Goal: Task Accomplishment & Management: Manage account settings

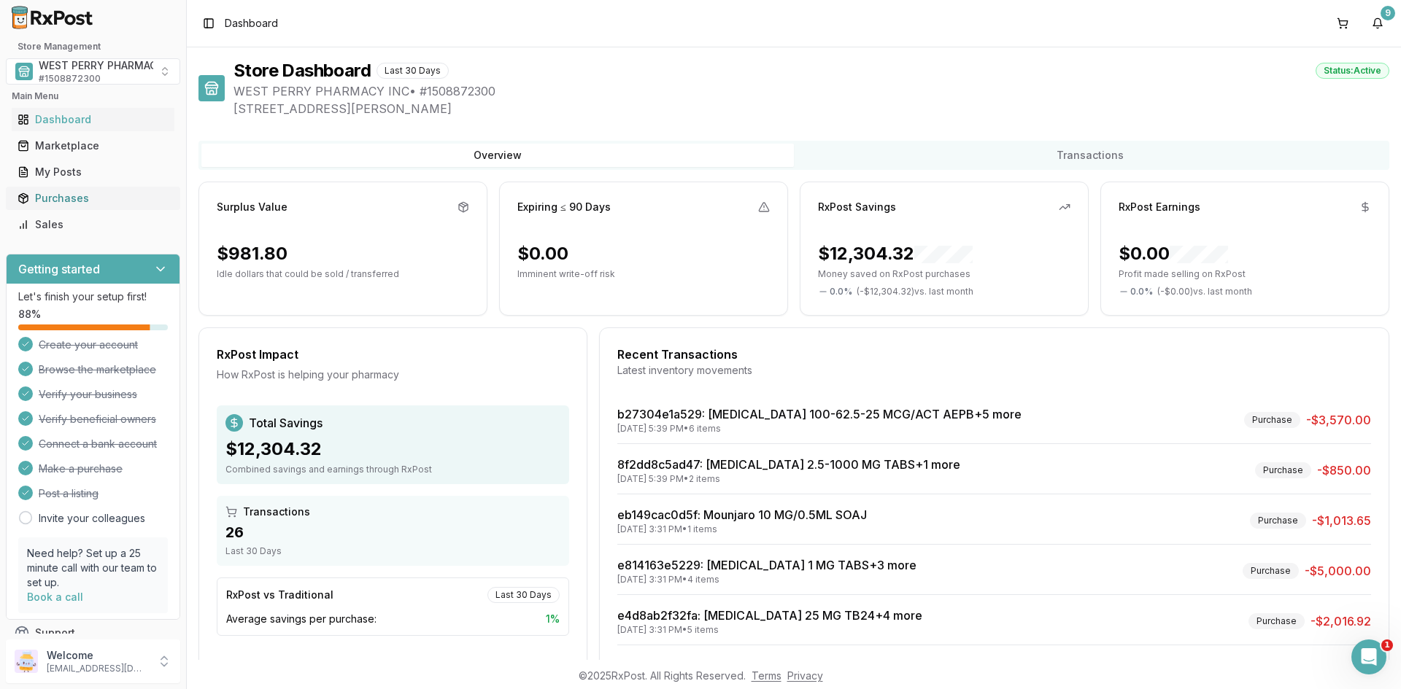
click at [64, 204] on div "Purchases" at bounding box center [93, 198] width 151 height 15
click at [66, 198] on div "Purchases" at bounding box center [93, 198] width 151 height 15
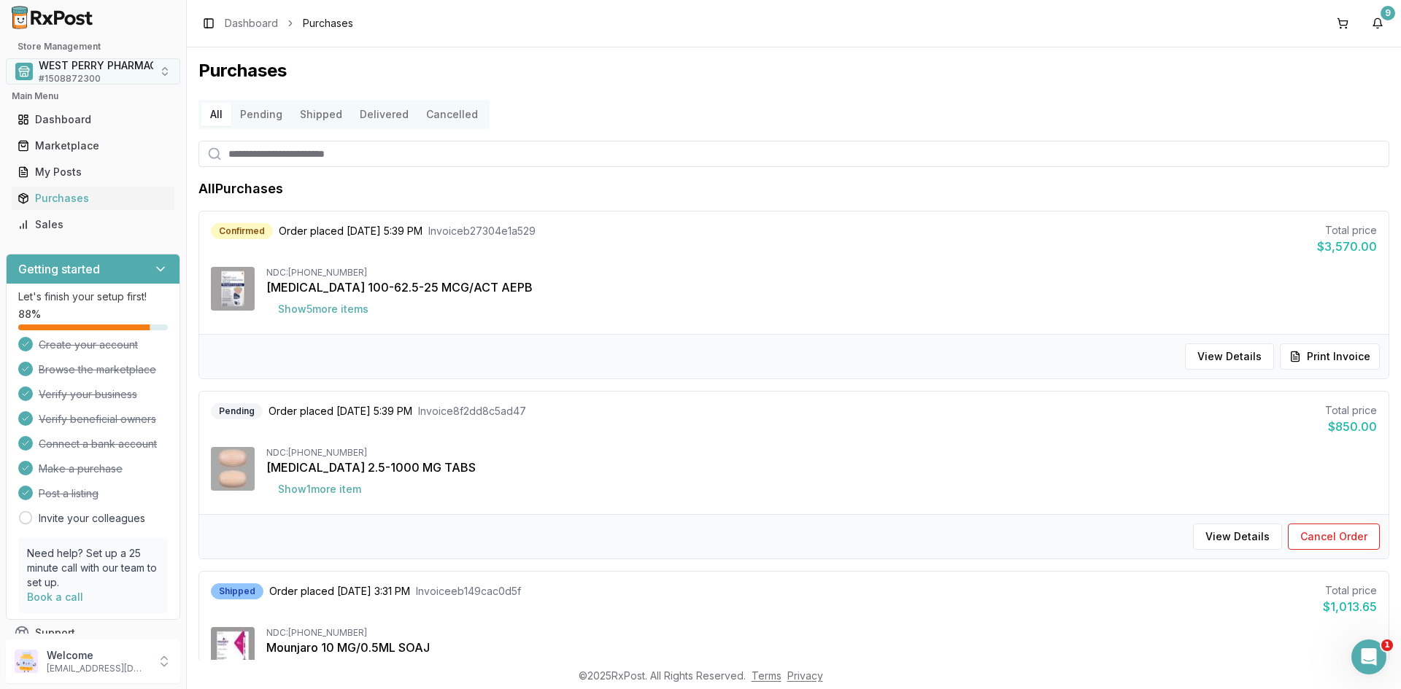
click at [75, 71] on span "WEST PERRY PHARMACY INC" at bounding box center [112, 65] width 147 height 15
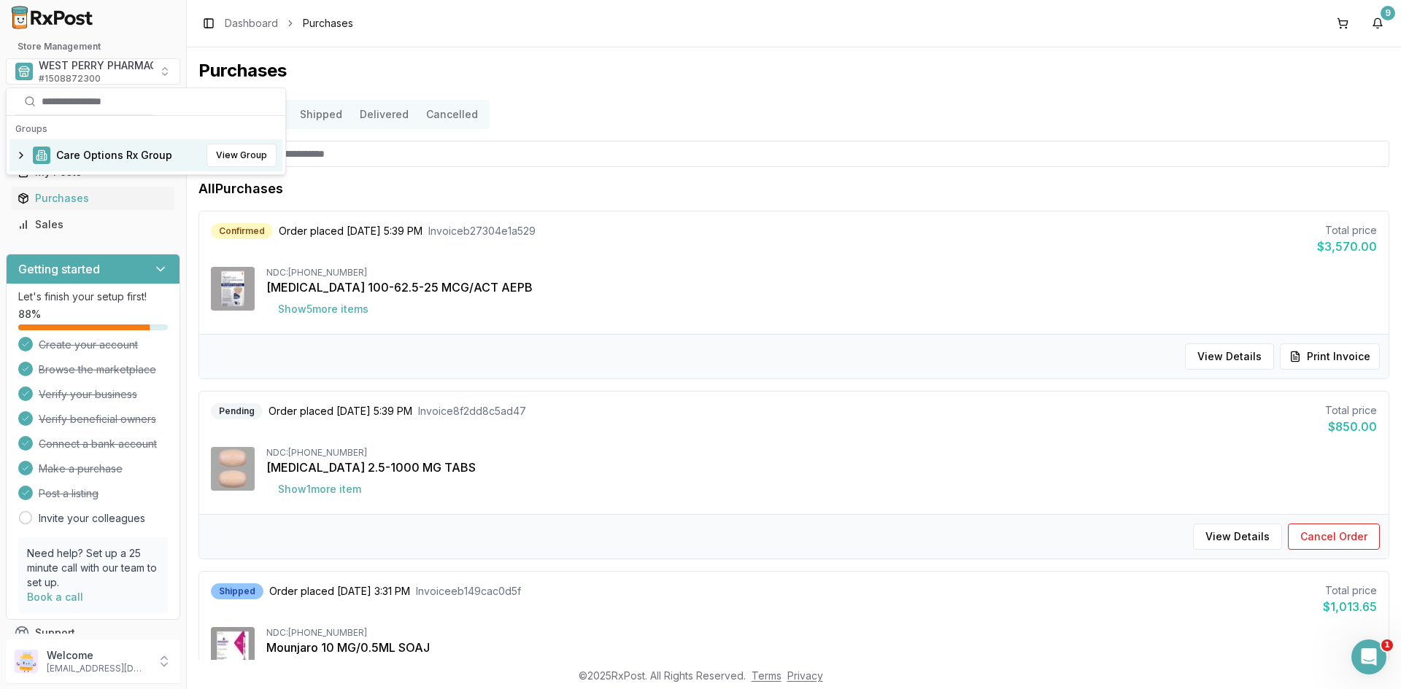
click at [78, 155] on span "Care Options Rx Group" at bounding box center [114, 155] width 116 height 15
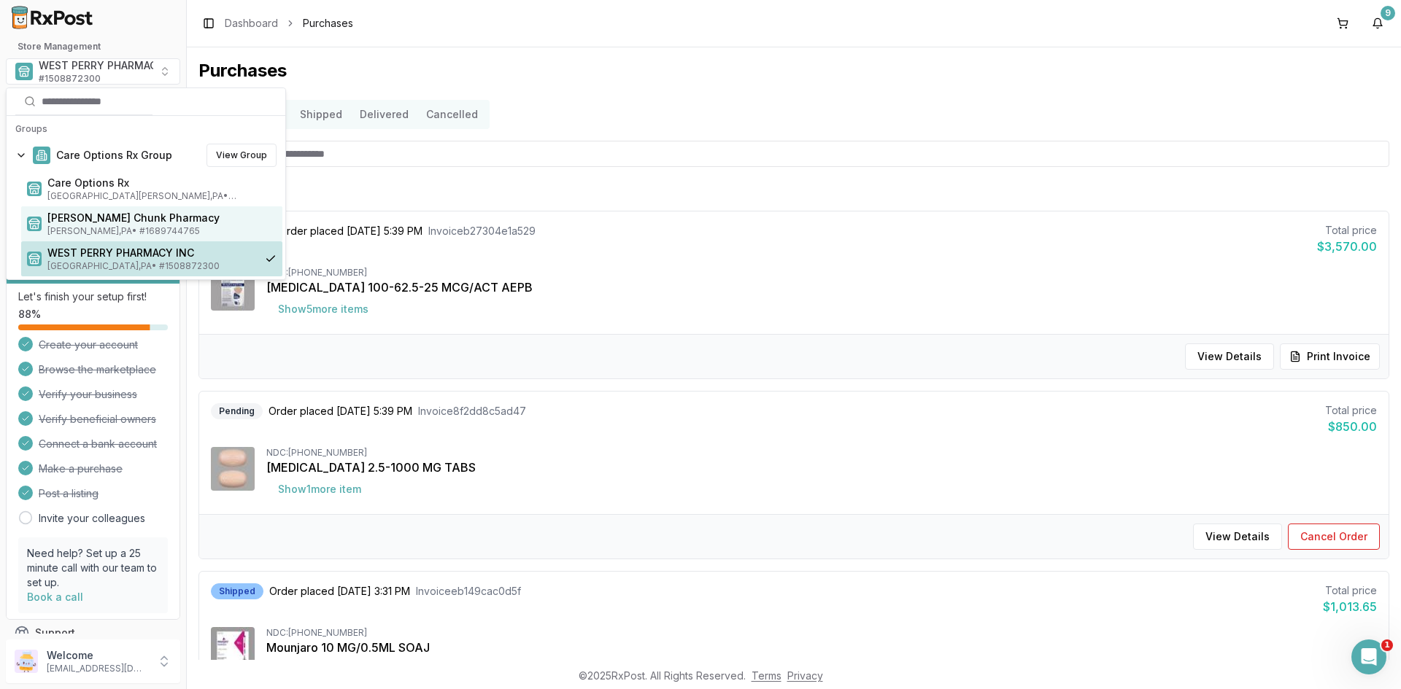
click at [104, 228] on span "Jim Thorpe , PA • # 1689744765" at bounding box center [161, 231] width 229 height 12
click at [109, 214] on span "Mauch Chunk Pharmacy" at bounding box center [161, 218] width 229 height 15
click at [100, 223] on span "Mauch Chunk Pharmacy" at bounding box center [161, 218] width 229 height 15
click at [59, 219] on span "Mauch Chunk Pharmacy" at bounding box center [161, 218] width 229 height 15
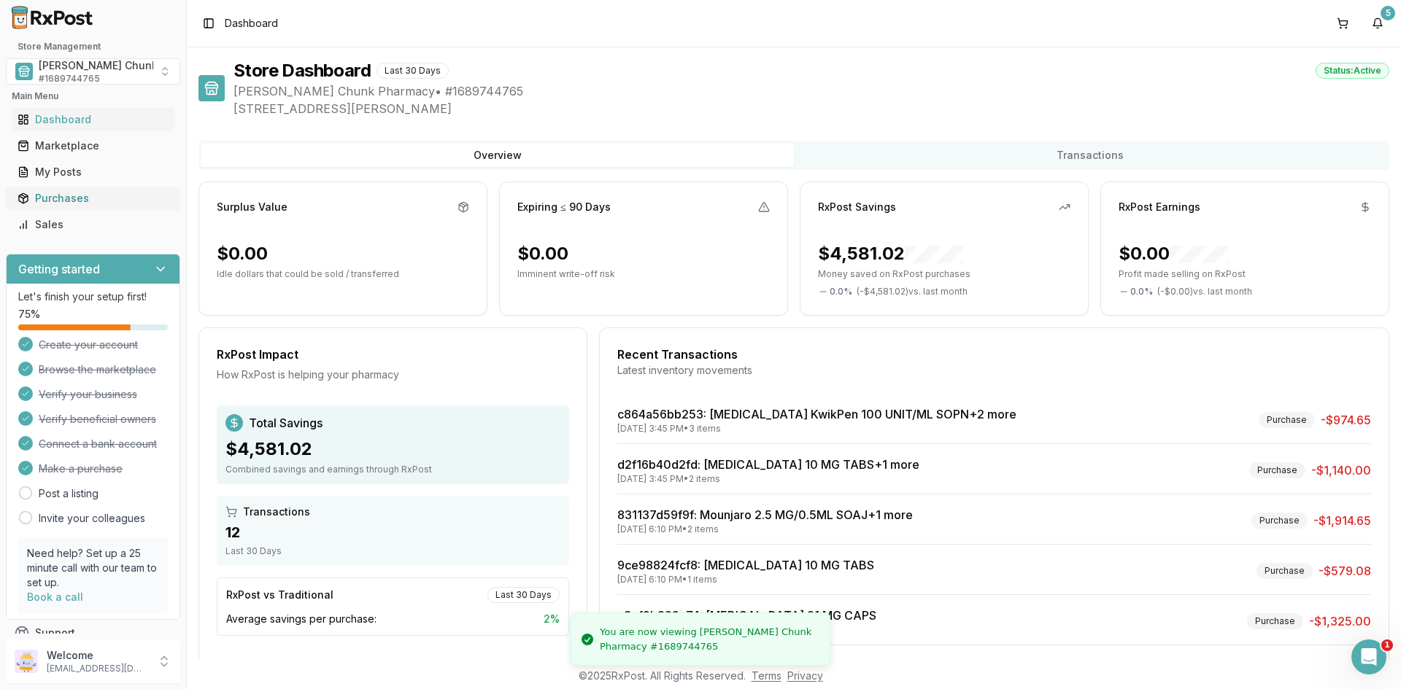
click at [66, 196] on div "Purchases" at bounding box center [93, 198] width 151 height 15
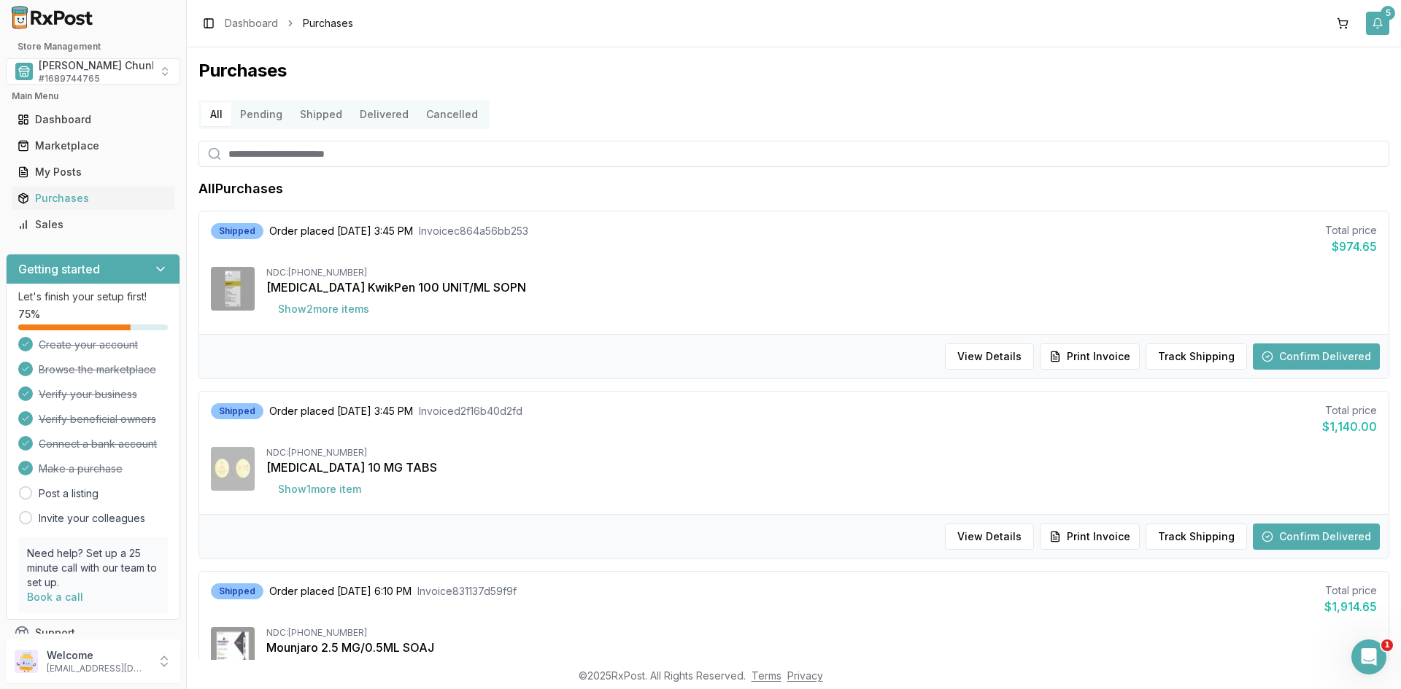
click at [1372, 21] on button "5" at bounding box center [1377, 23] width 23 height 23
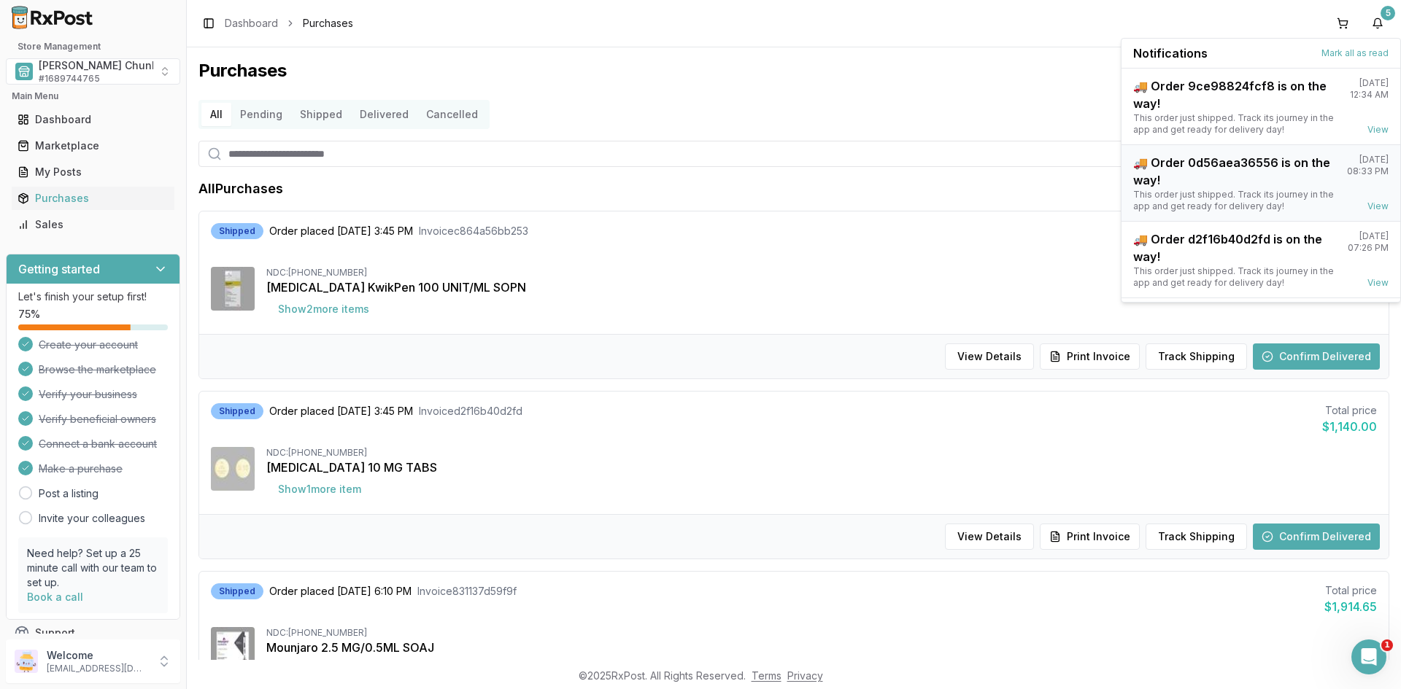
scroll to position [191, 0]
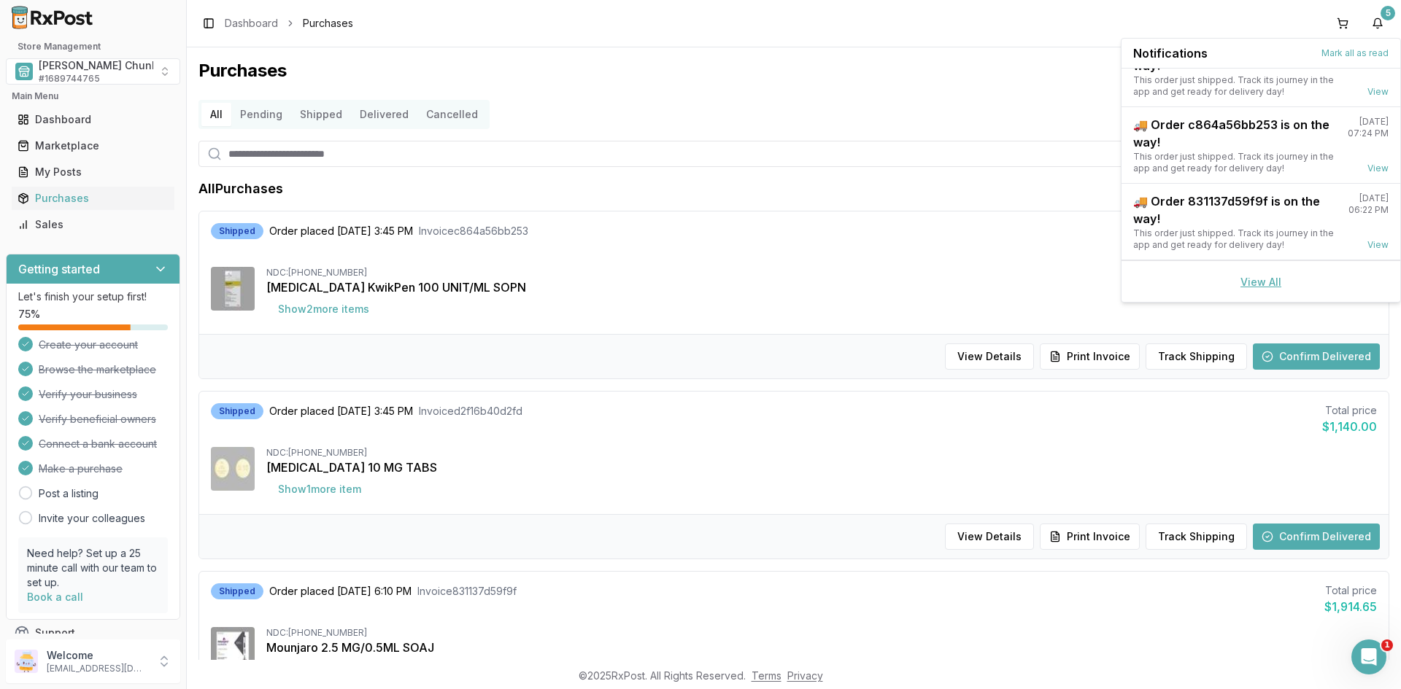
click at [1242, 279] on link "View All" at bounding box center [1260, 282] width 41 height 12
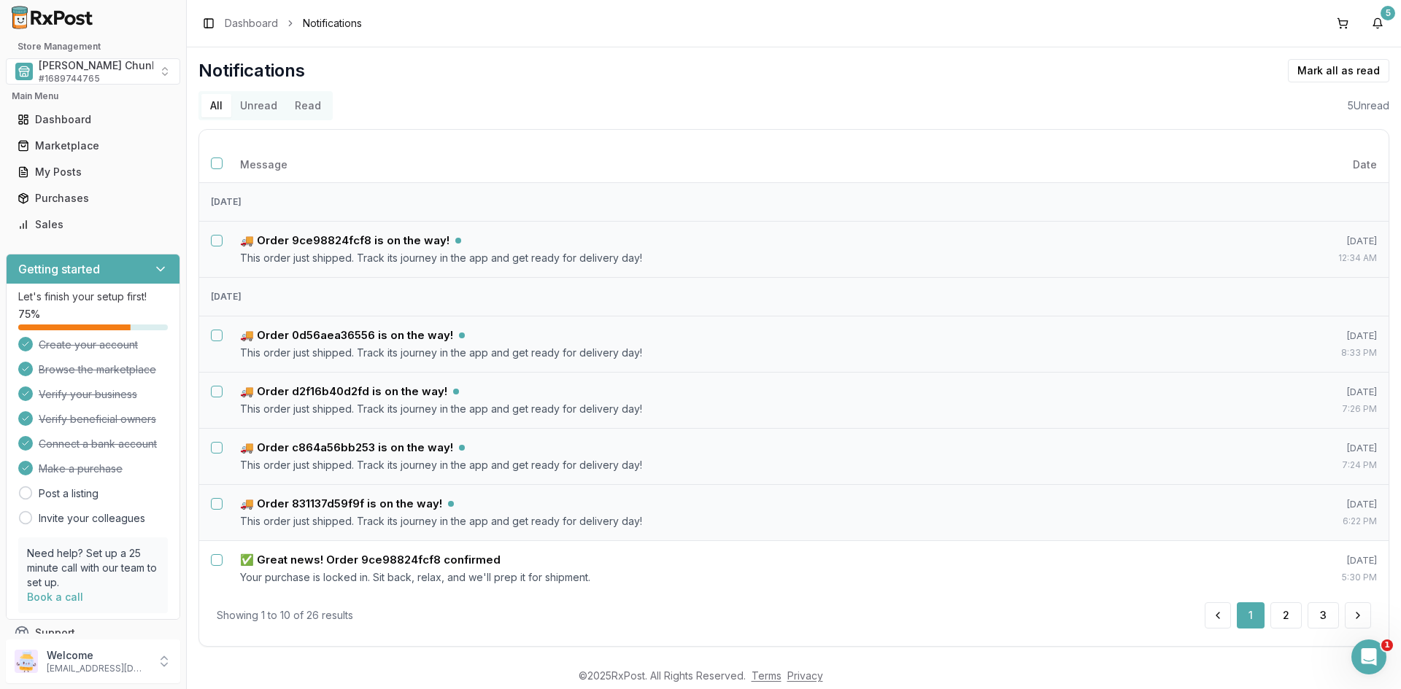
click at [247, 104] on button "Unread" at bounding box center [258, 105] width 55 height 23
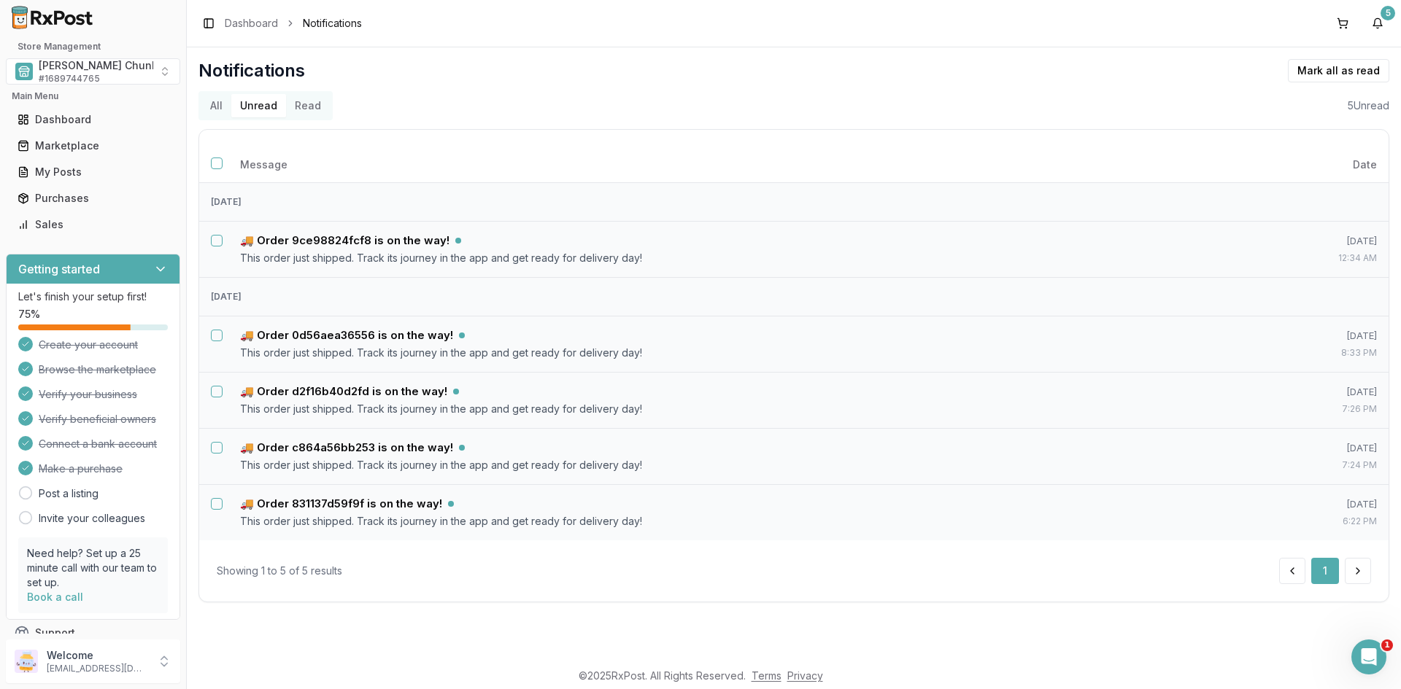
click at [258, 104] on button "Unread" at bounding box center [258, 105] width 55 height 23
click at [213, 159] on button "Select all notifications" at bounding box center [217, 164] width 12 height 12
click at [1289, 72] on button "Mark as read" at bounding box center [1273, 70] width 86 height 23
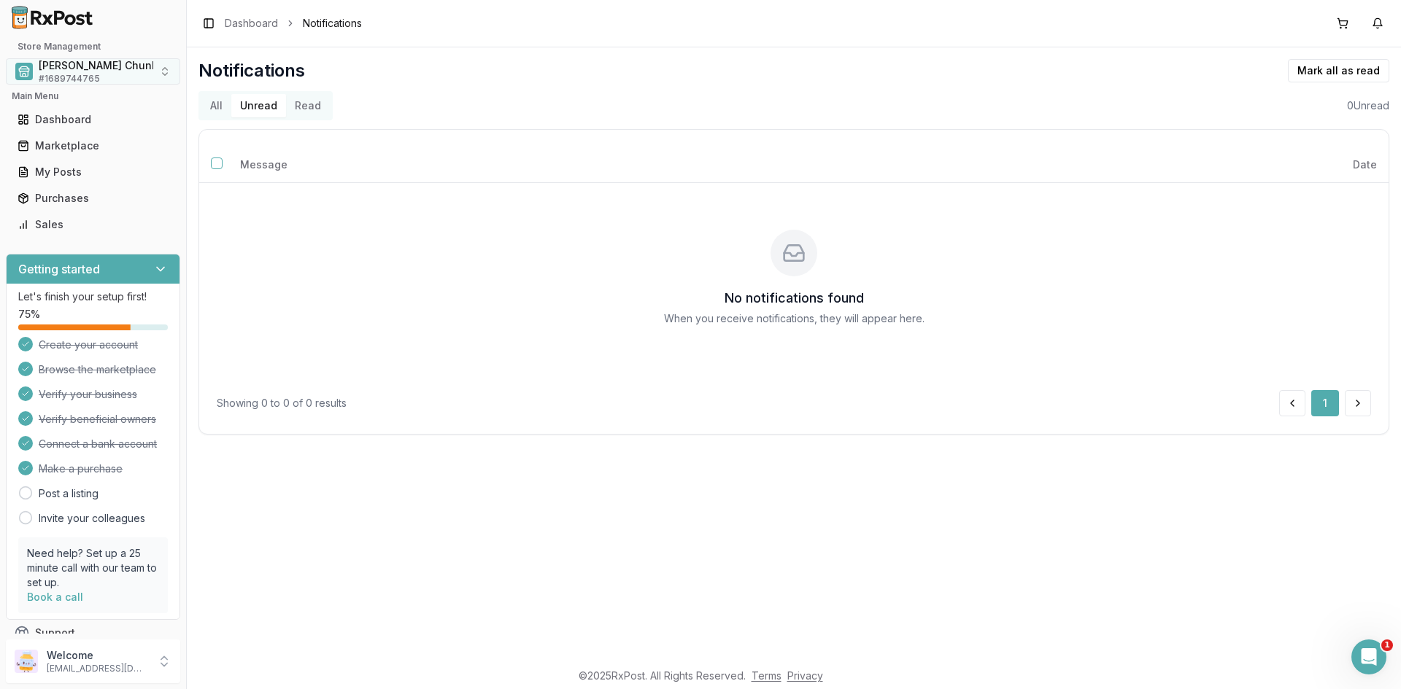
click at [63, 71] on span "Mauch Chunk Pharmacy" at bounding box center [125, 65] width 172 height 15
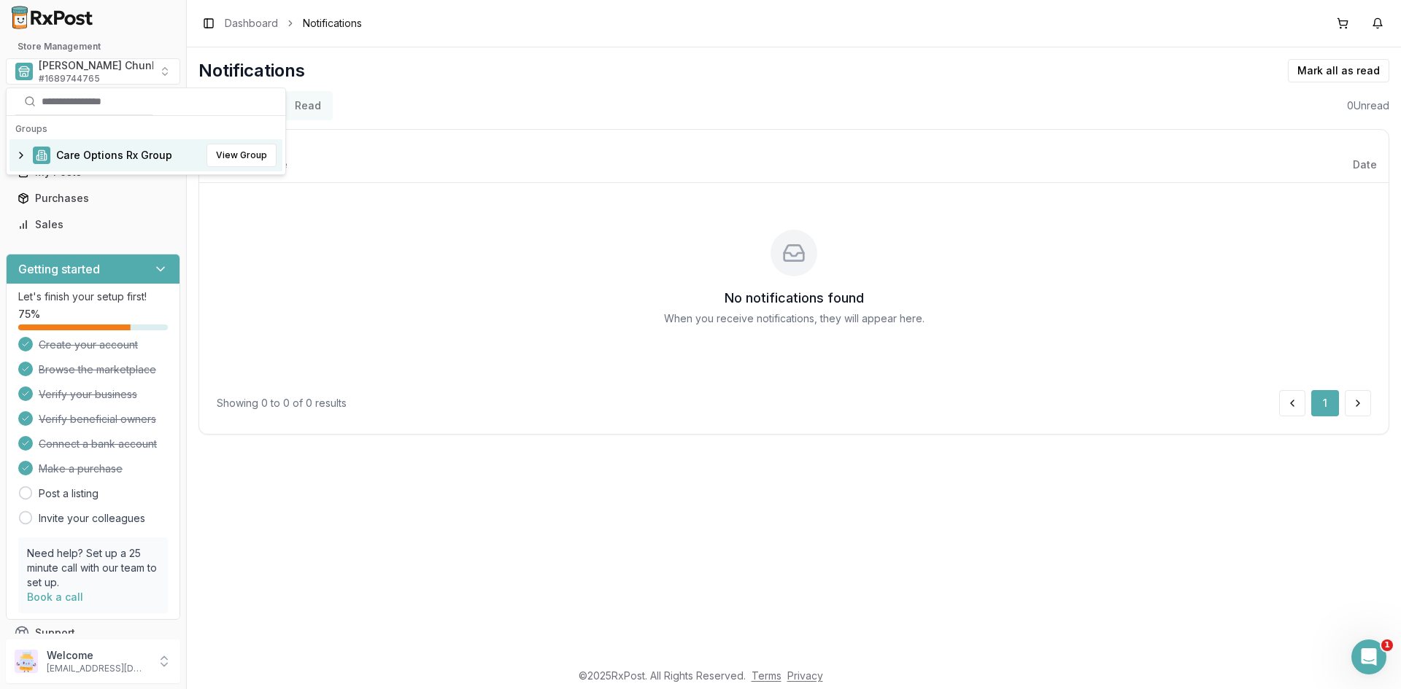
click at [79, 149] on span "Care Options Rx Group" at bounding box center [114, 155] width 116 height 15
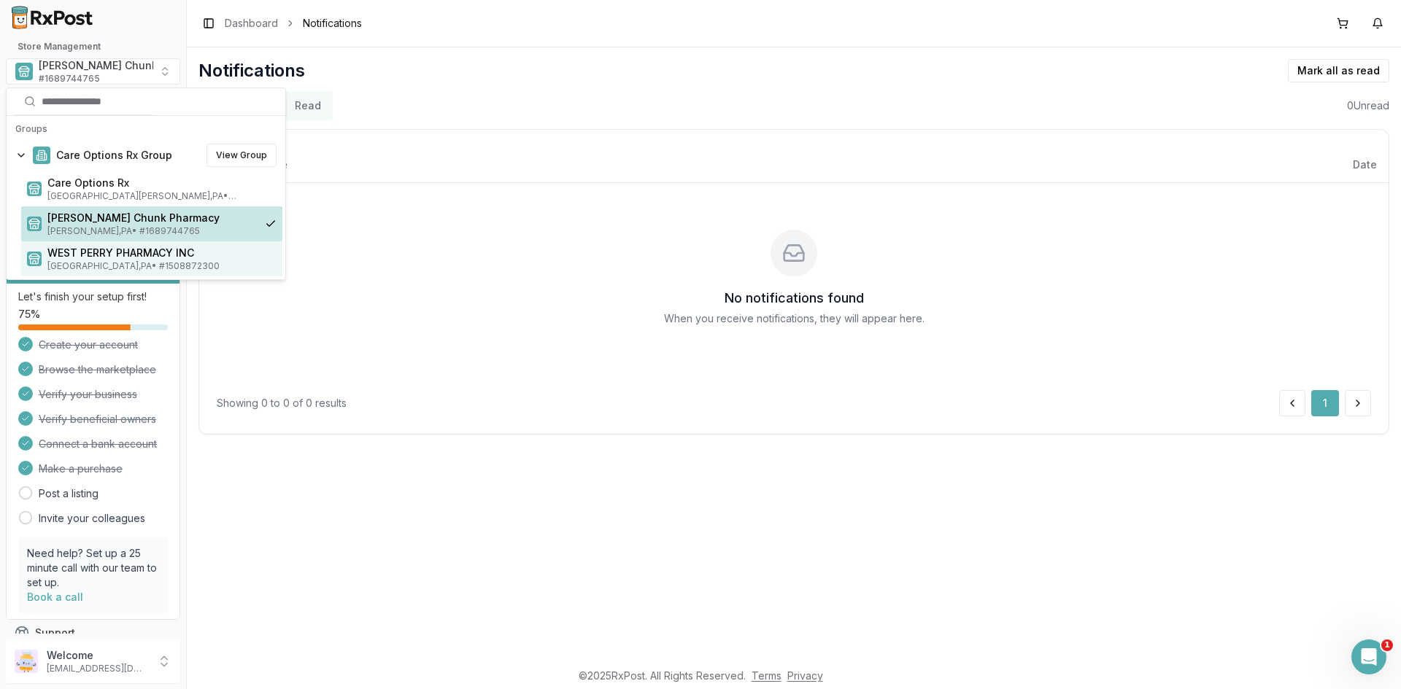
click at [81, 252] on span "WEST PERRY PHARMACY INC" at bounding box center [161, 253] width 229 height 15
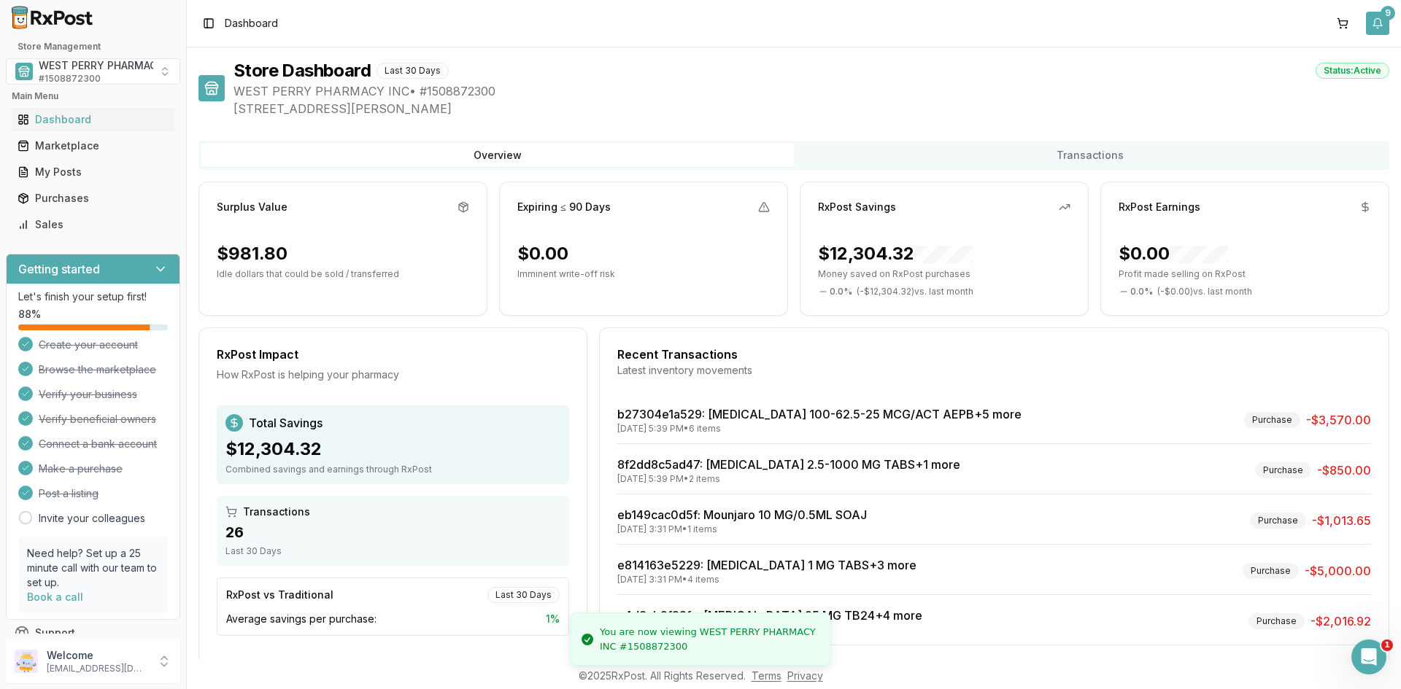
click at [1373, 25] on button "9" at bounding box center [1377, 23] width 23 height 23
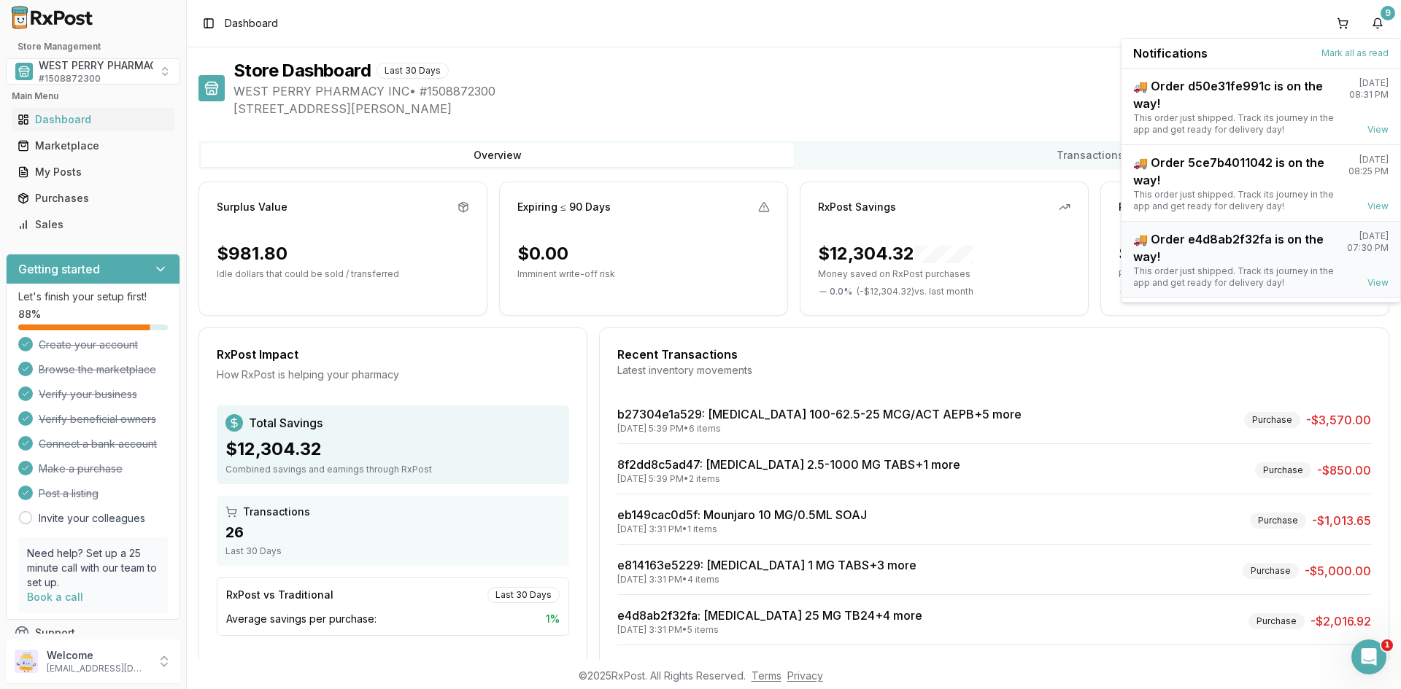
scroll to position [191, 0]
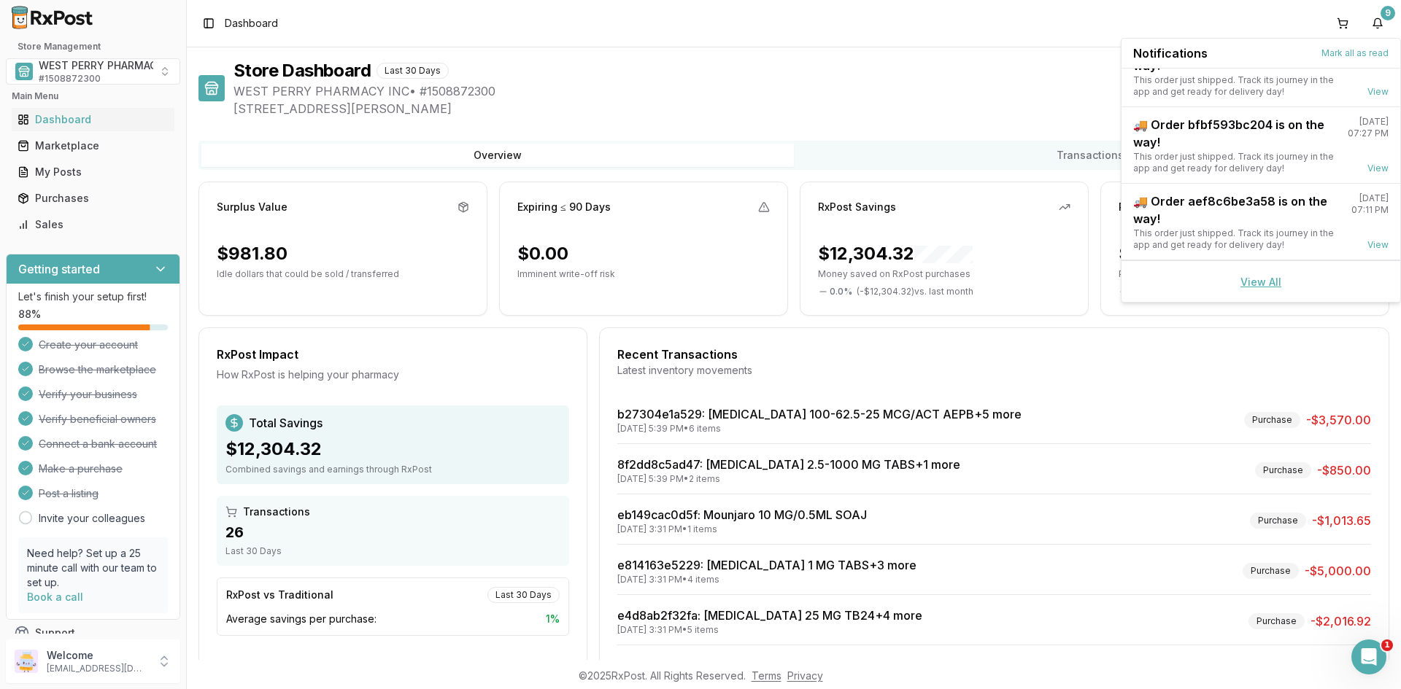
click at [1250, 280] on link "View All" at bounding box center [1260, 282] width 41 height 12
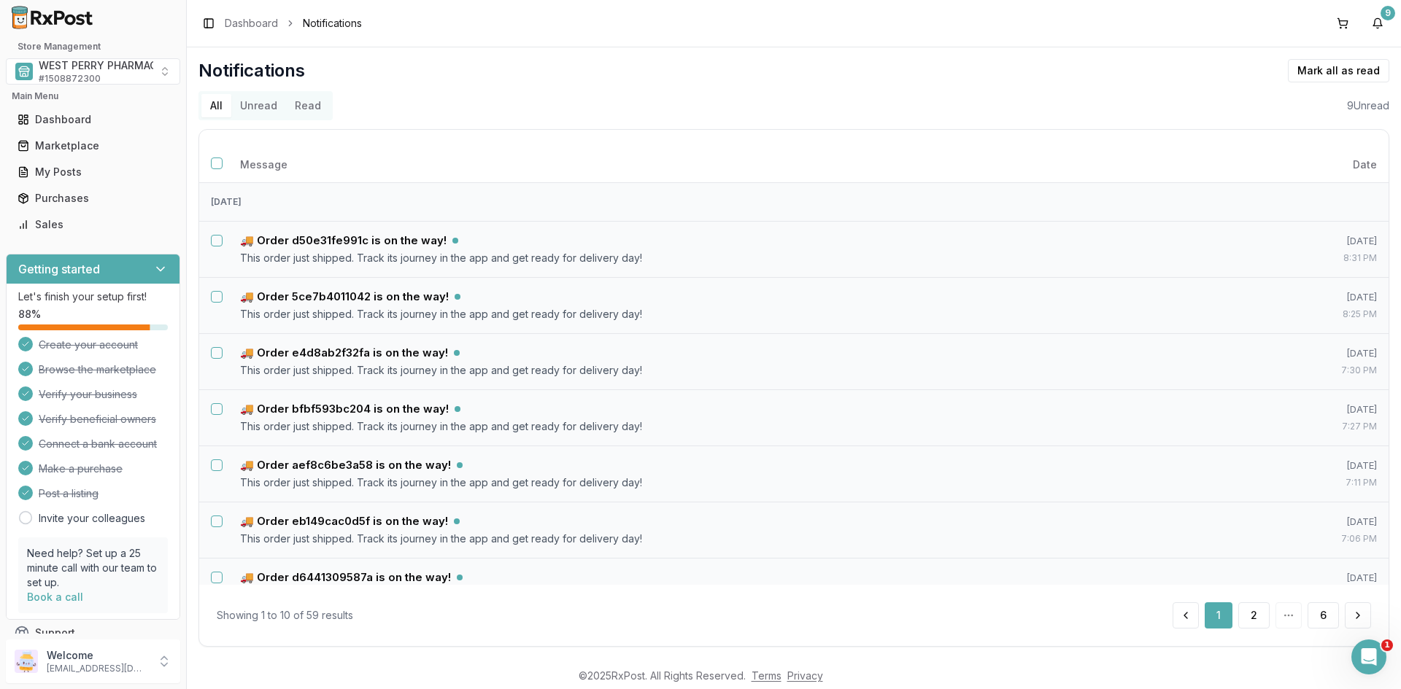
click at [258, 105] on button "Unread" at bounding box center [258, 105] width 55 height 23
click at [217, 163] on button "Select all notifications" at bounding box center [217, 164] width 12 height 12
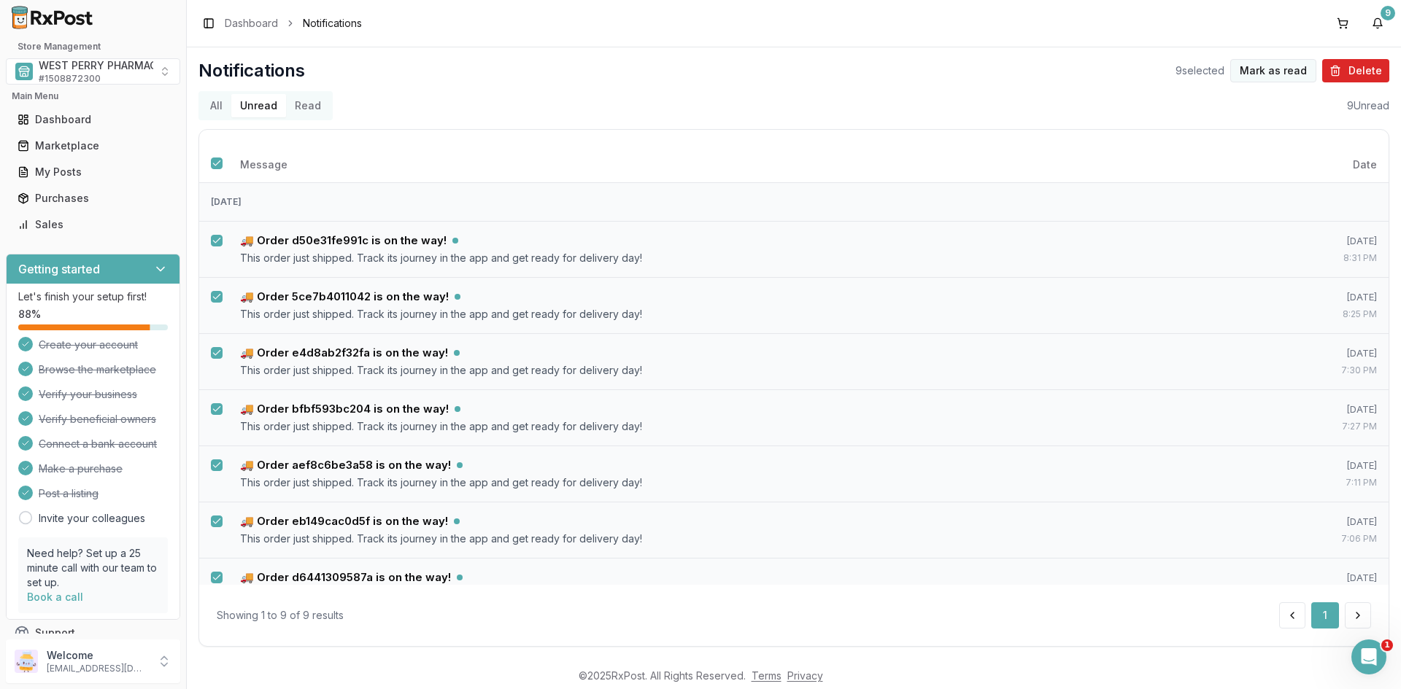
click at [1272, 71] on button "Mark as read" at bounding box center [1273, 70] width 86 height 23
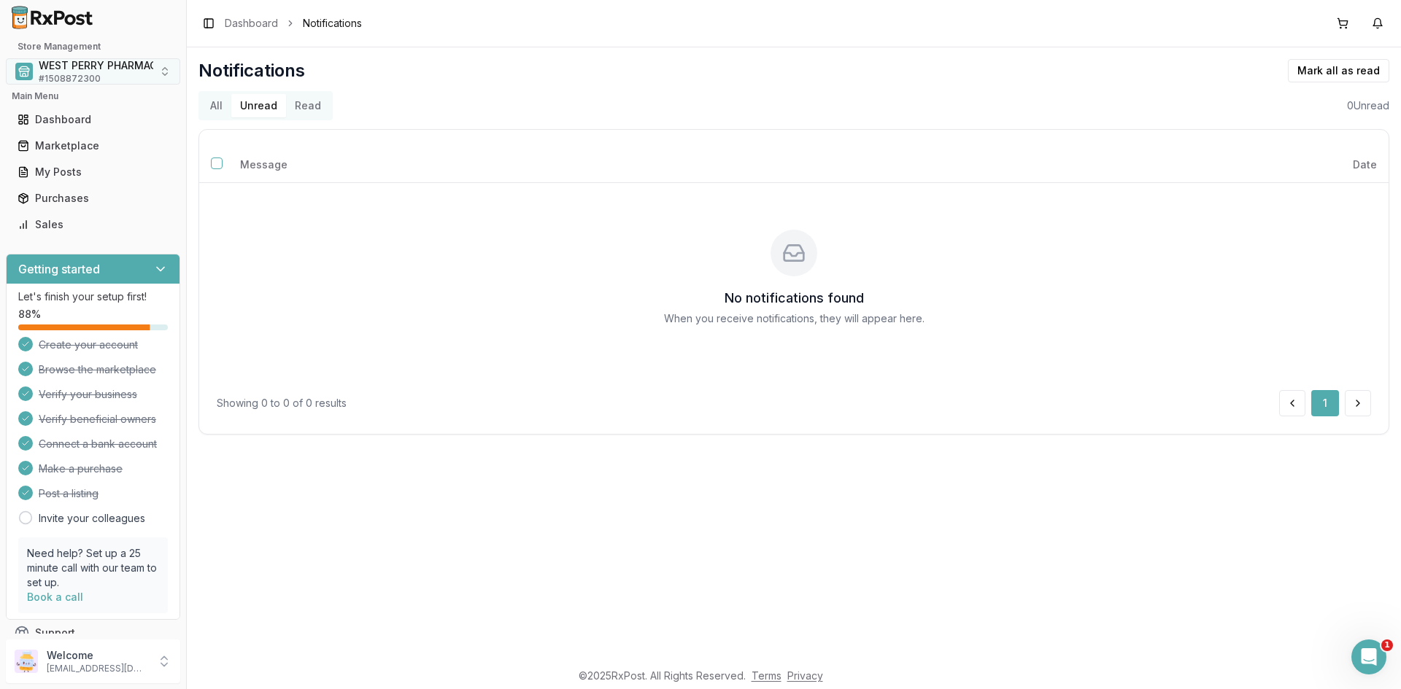
click at [79, 63] on span "WEST PERRY PHARMACY INC" at bounding box center [112, 65] width 147 height 15
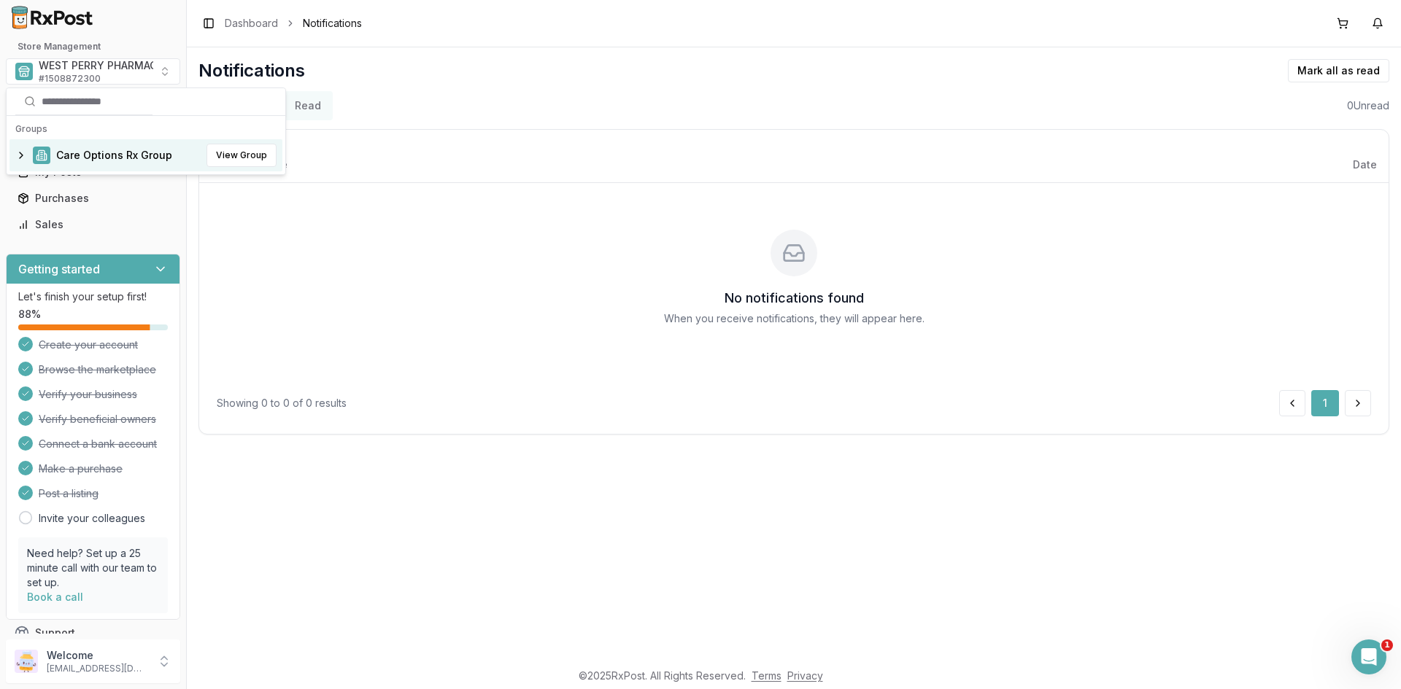
click at [88, 150] on span "Care Options Rx Group" at bounding box center [114, 155] width 116 height 15
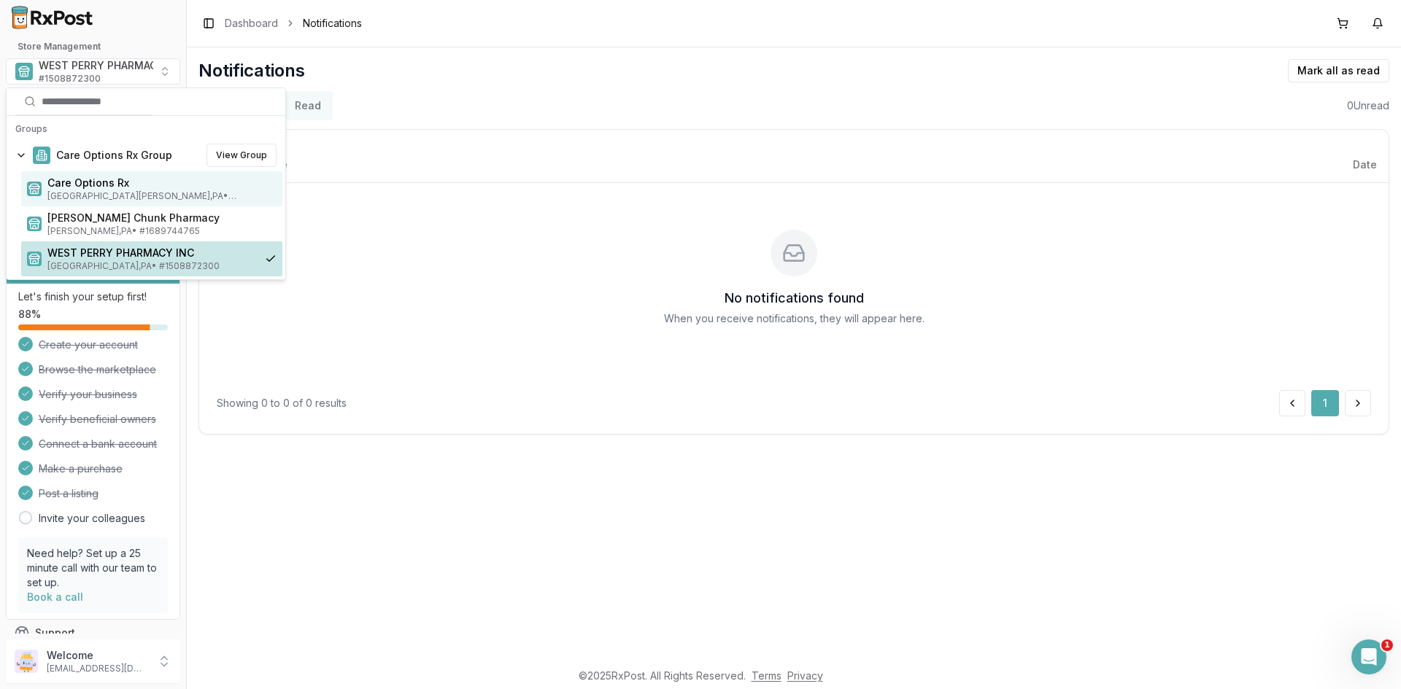
click at [93, 180] on span "Care Options Rx" at bounding box center [161, 183] width 229 height 15
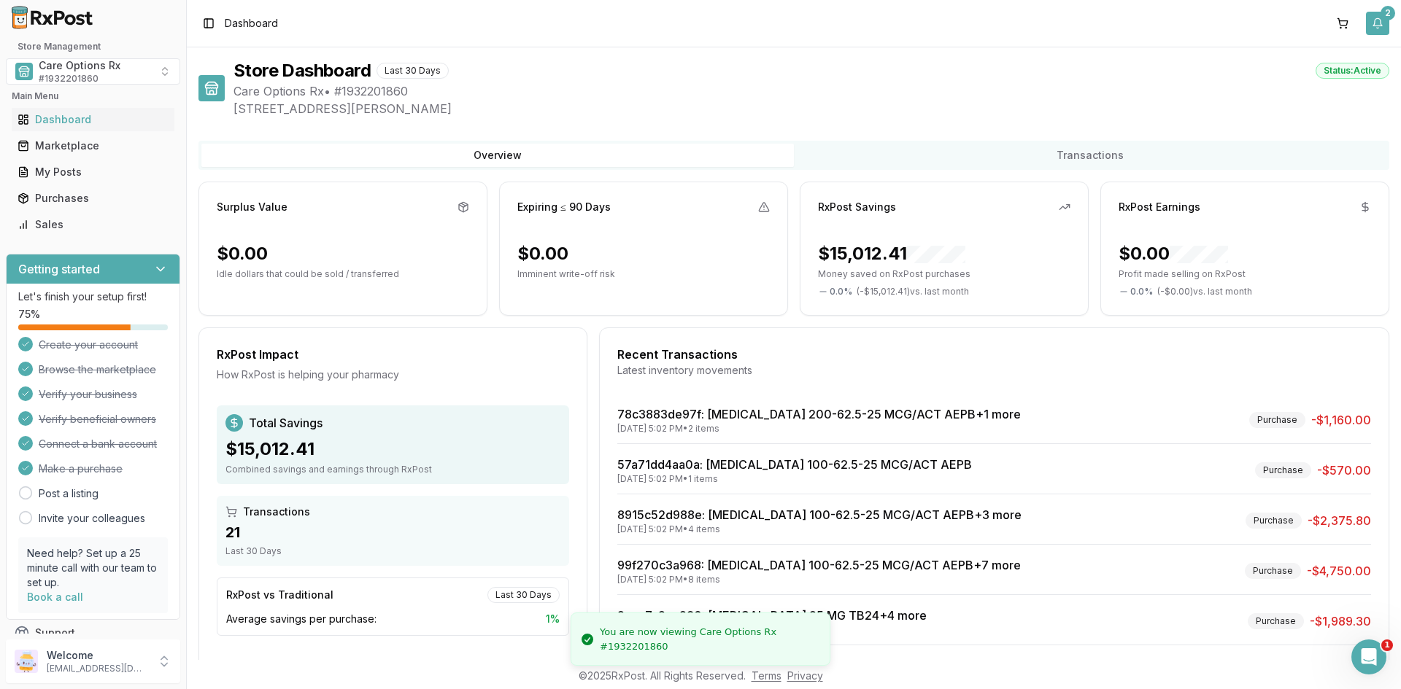
click at [1381, 22] on button "2" at bounding box center [1377, 23] width 23 height 23
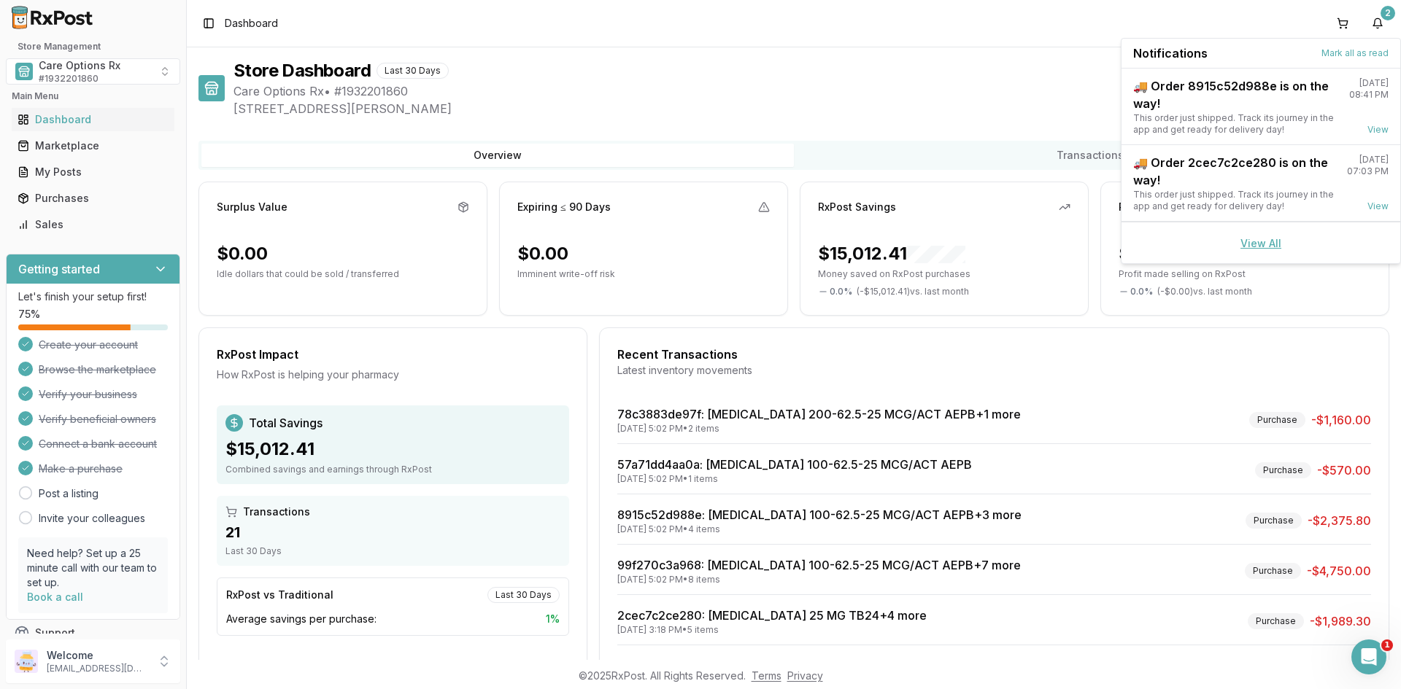
click at [1254, 239] on link "View All" at bounding box center [1260, 243] width 41 height 12
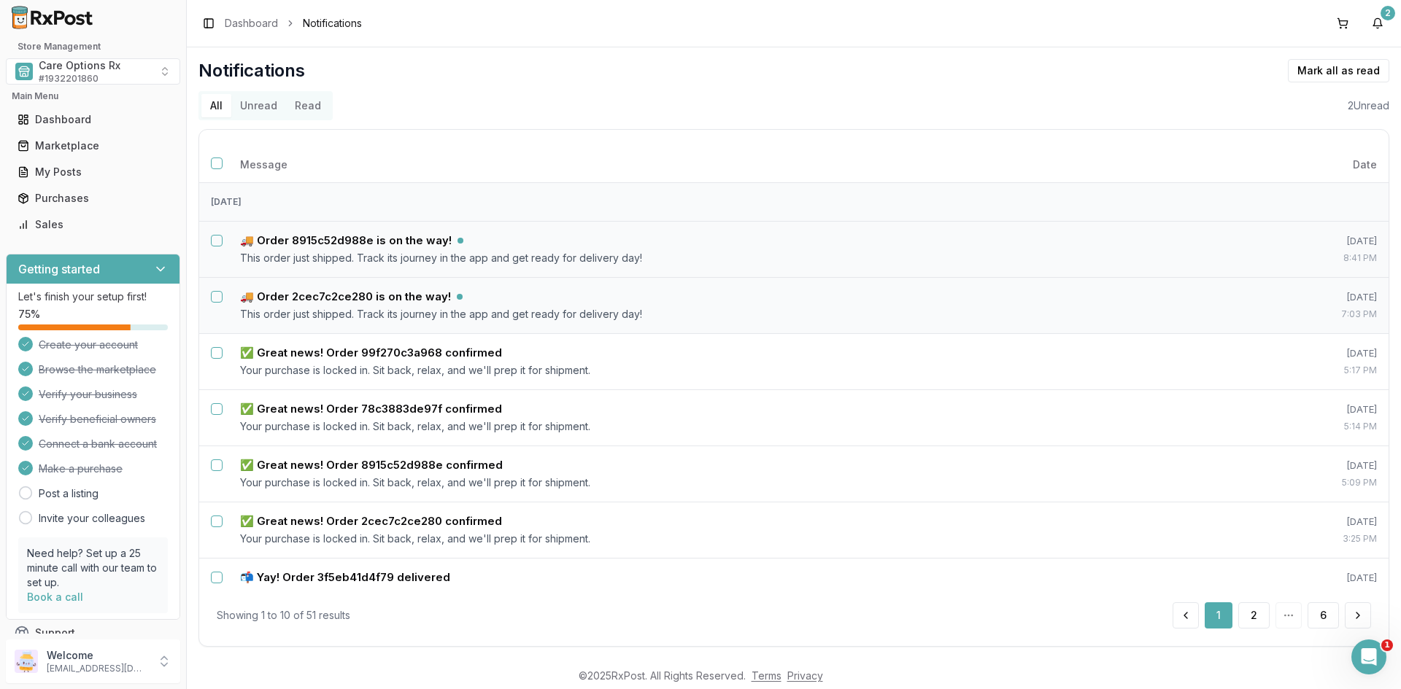
click at [252, 103] on button "Unread" at bounding box center [258, 105] width 55 height 23
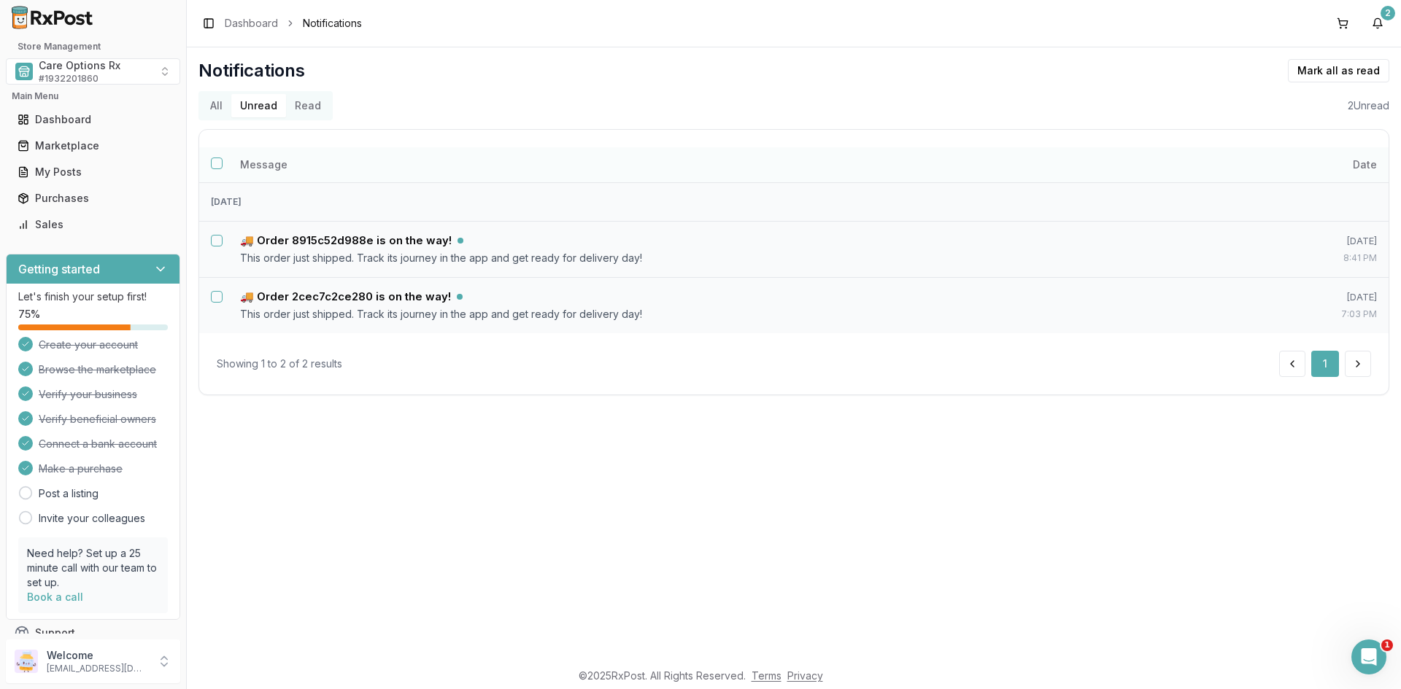
click at [215, 163] on button "Select all notifications" at bounding box center [217, 164] width 12 height 12
click at [1269, 69] on button "Mark as read" at bounding box center [1273, 70] width 86 height 23
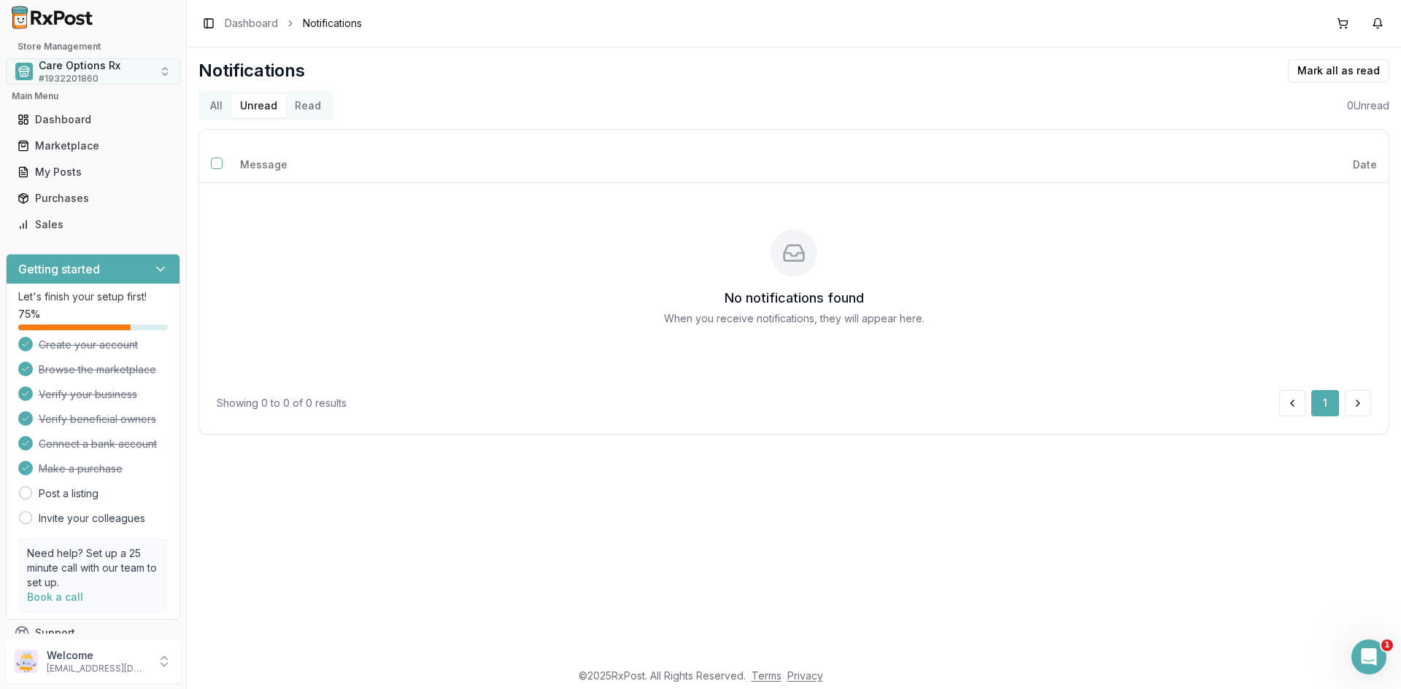
click at [61, 68] on span "Care Options Rx" at bounding box center [80, 65] width 82 height 15
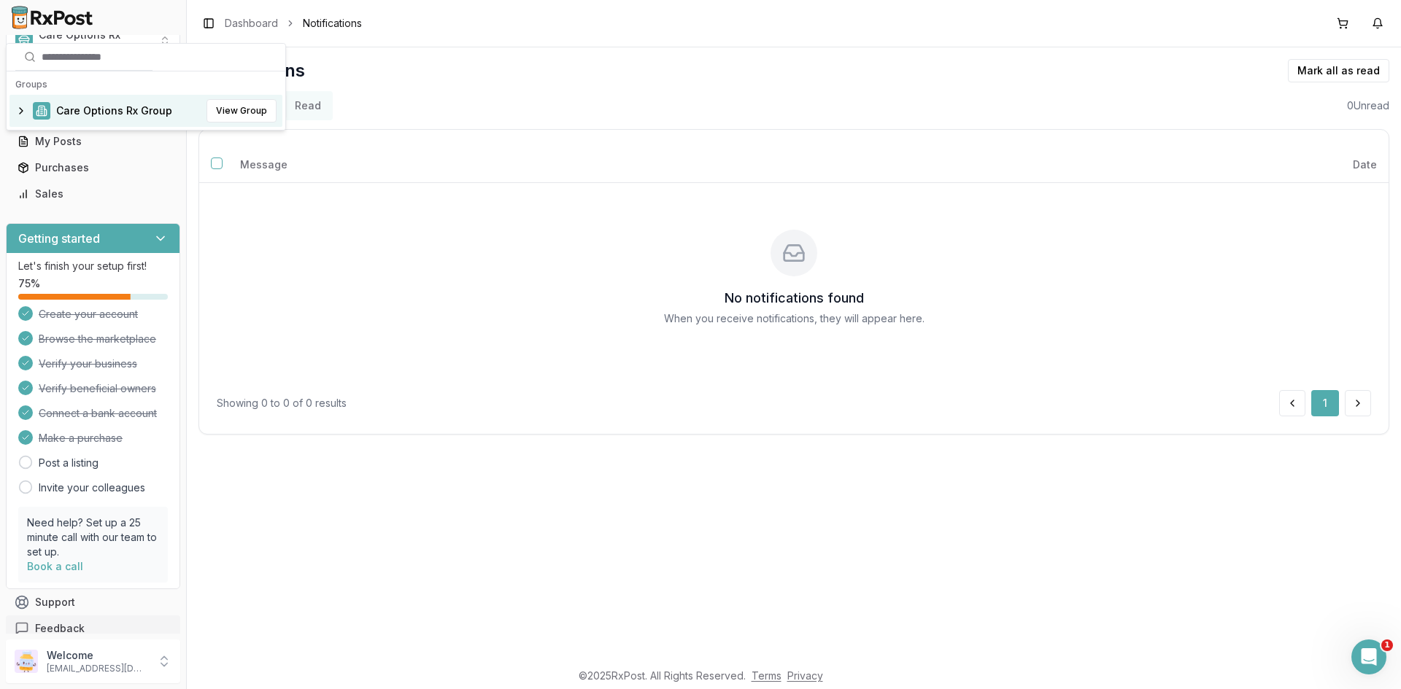
scroll to position [45, 0]
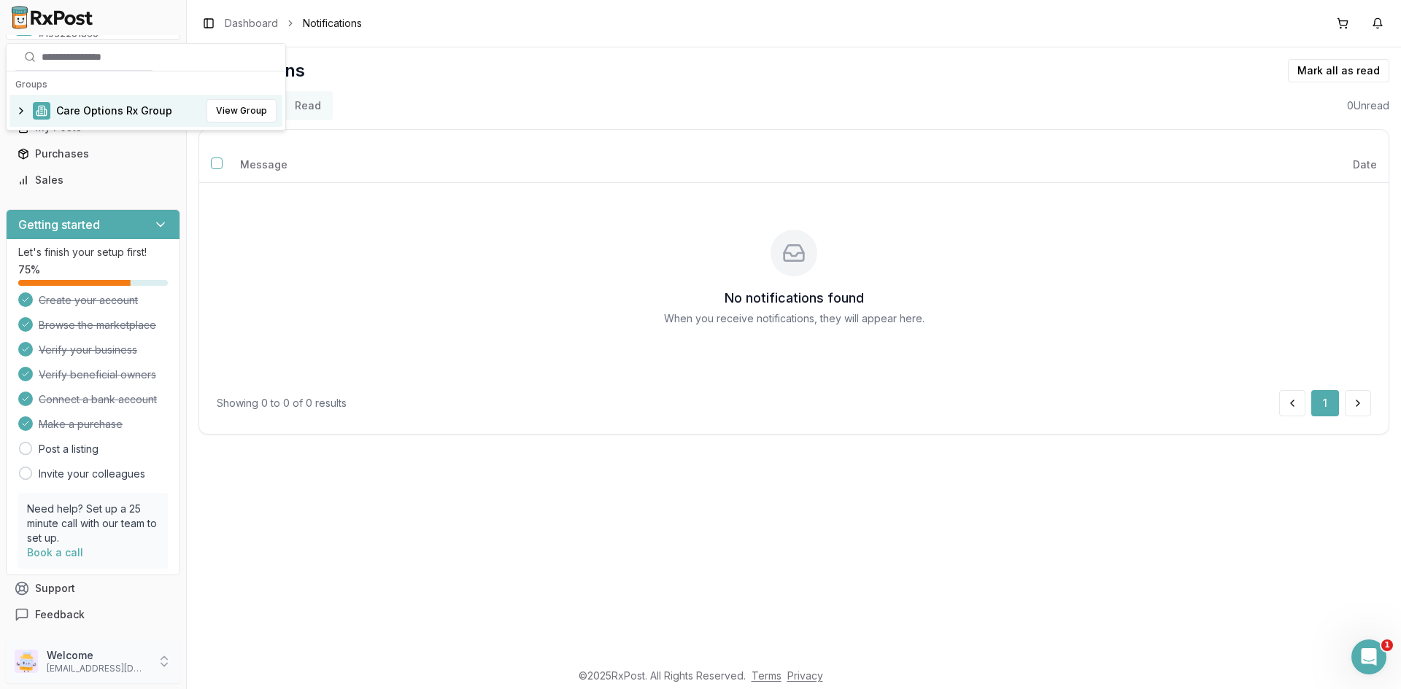
click at [89, 667] on p "bgobin@careoptionsrx.com" at bounding box center [97, 669] width 101 height 12
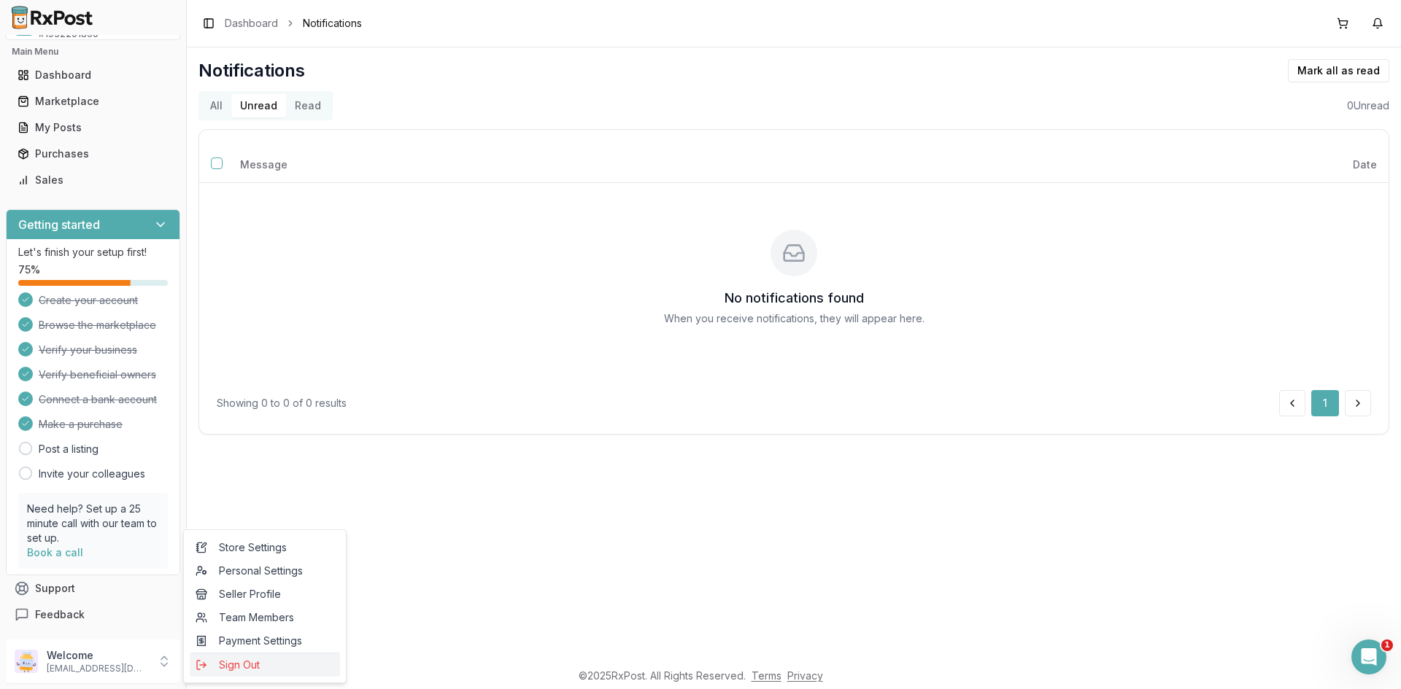
click at [223, 664] on span "Sign Out" at bounding box center [265, 665] width 139 height 15
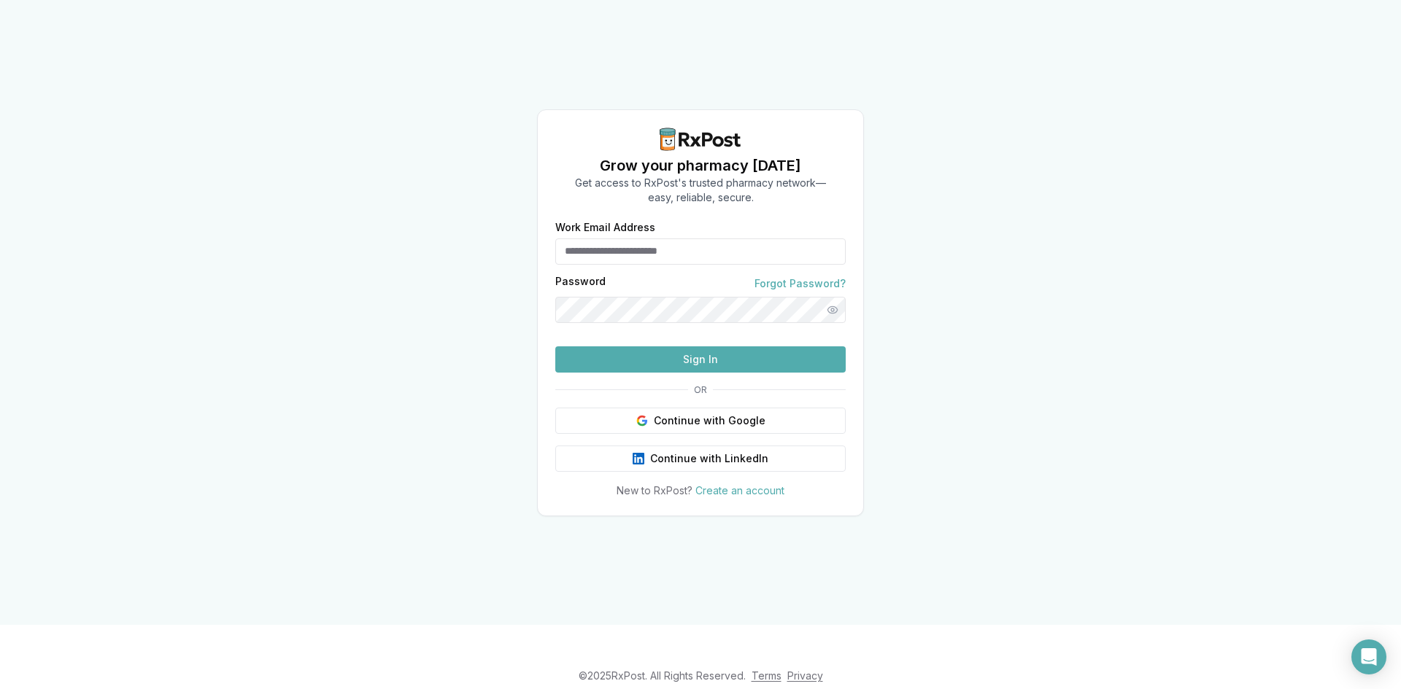
type input "**********"
